Goal: Information Seeking & Learning: Learn about a topic

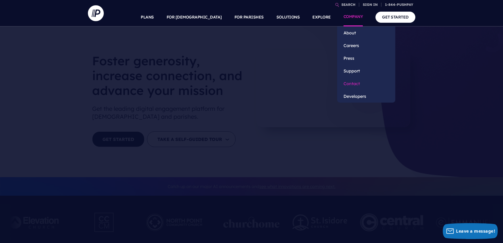
click at [353, 83] on link "Contact" at bounding box center [366, 83] width 58 height 13
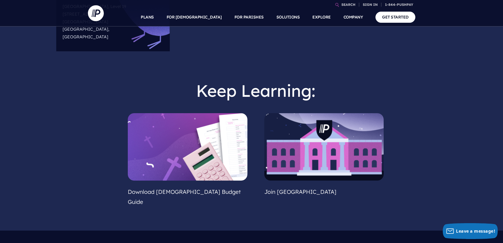
scroll to position [386, 0]
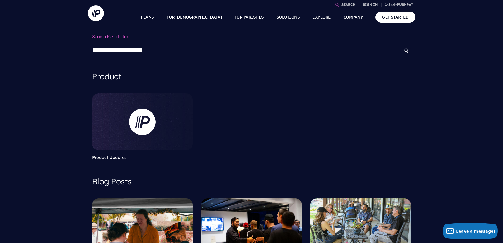
type input "**********"
click at [402, 46] on button "submit" at bounding box center [407, 51] width 10 height 10
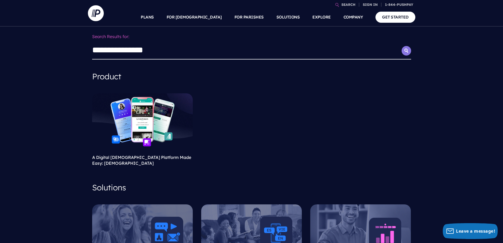
click at [406, 49] on icon "submit" at bounding box center [407, 51] width 10 height 4
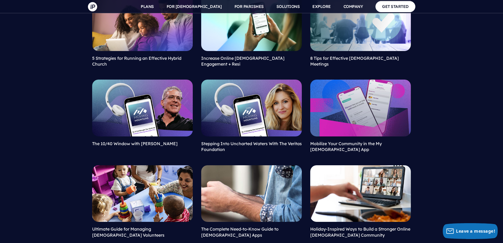
scroll to position [1153, 0]
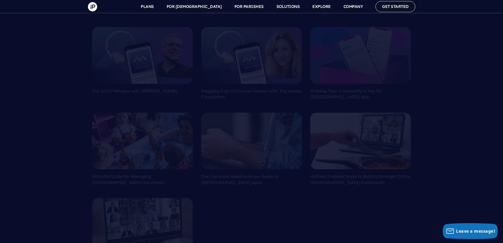
click at [405, 2] on link "GET STARTED" at bounding box center [396, 6] width 40 height 11
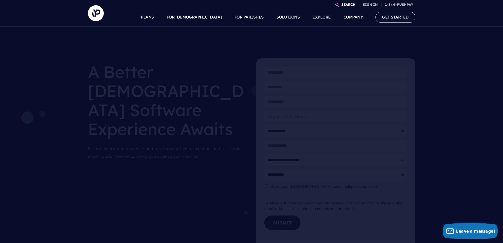
click at [347, 3] on link "SEARCH" at bounding box center [348, 4] width 18 height 9
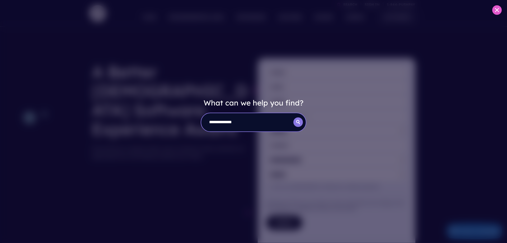
type input "**********"
click at [296, 122] on icon "submit" at bounding box center [298, 122] width 10 height 4
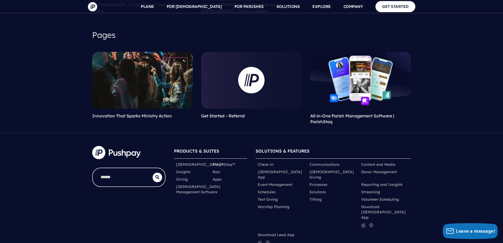
scroll to position [1362, 0]
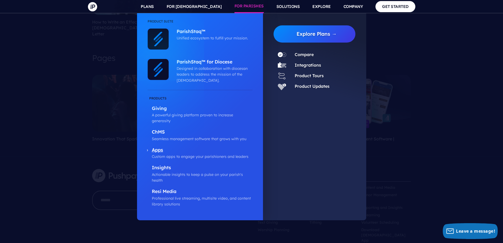
click at [177, 153] on p "Custom apps to engage your parishioners and leaders" at bounding box center [202, 156] width 101 height 6
